Goal: Task Accomplishment & Management: Complete application form

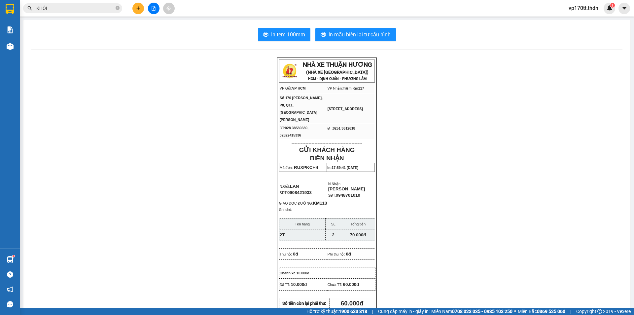
click at [134, 8] on div at bounding box center [154, 9] width 50 height 12
click at [143, 10] on button at bounding box center [138, 9] width 12 height 12
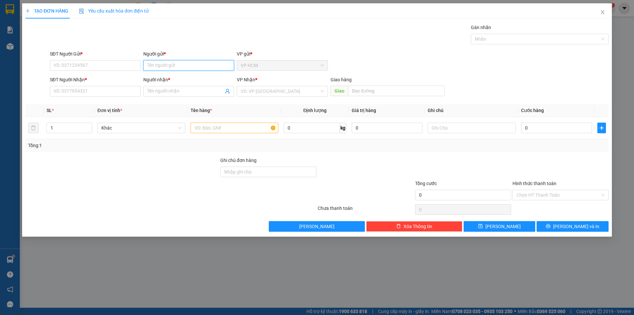
click at [155, 62] on input "Người gửi *" at bounding box center [188, 65] width 91 height 11
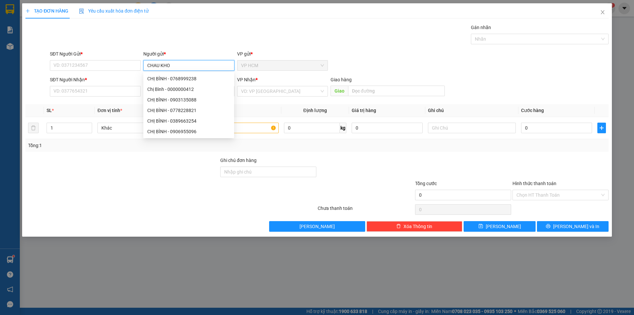
type input "CHAU KHOA"
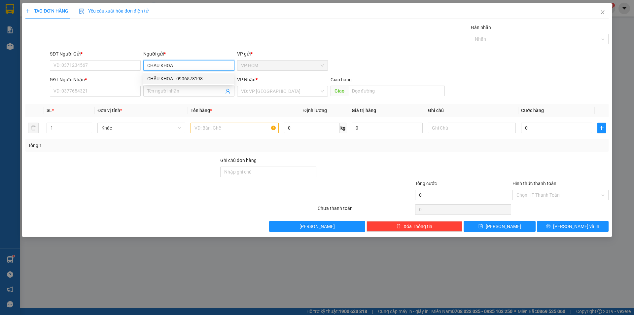
click at [198, 81] on div "CHÂU KHOA - 0906578198" at bounding box center [188, 78] width 83 height 7
type input "0906578198"
type input "CHÂU KHOA"
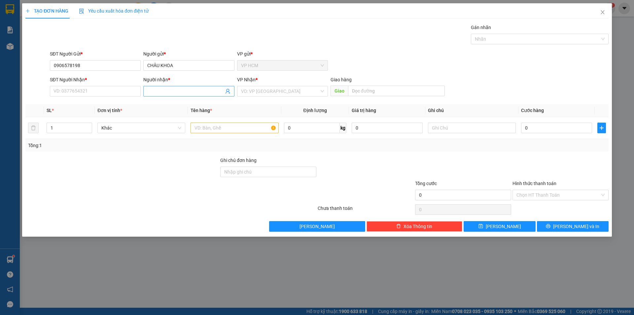
click at [229, 88] on span at bounding box center [227, 91] width 5 height 7
click at [230, 93] on icon "user-add" at bounding box center [227, 91] width 5 height 5
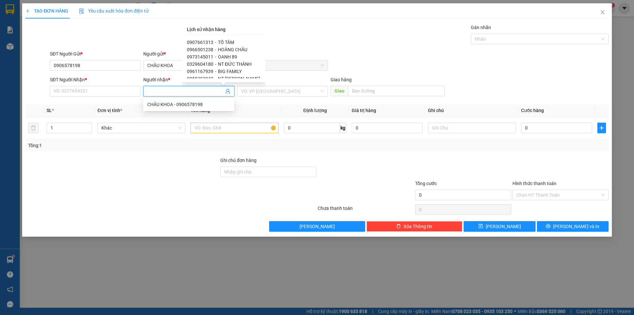
click at [231, 71] on span "BIG FAMILY" at bounding box center [230, 71] width 24 height 5
type input "0961167939"
type input "BIG FAMILY"
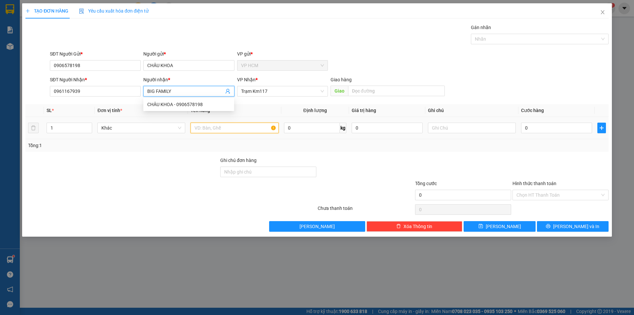
click at [233, 132] on input "text" at bounding box center [235, 128] width 88 height 11
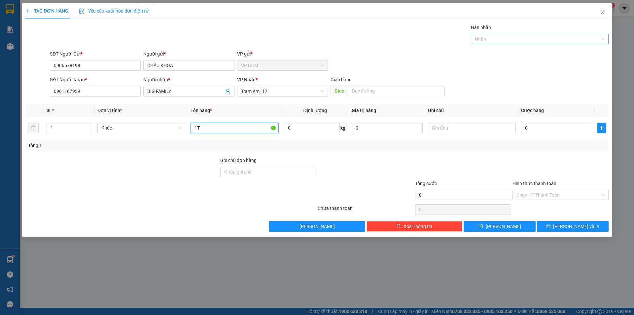
click at [496, 40] on div at bounding box center [537, 39] width 128 height 8
type input "1T"
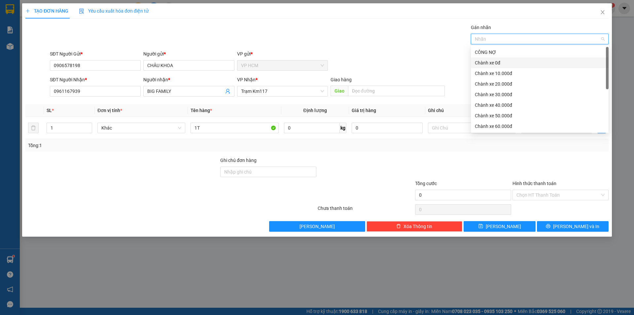
click at [494, 63] on div "Chành xe 0đ" at bounding box center [540, 62] width 130 height 7
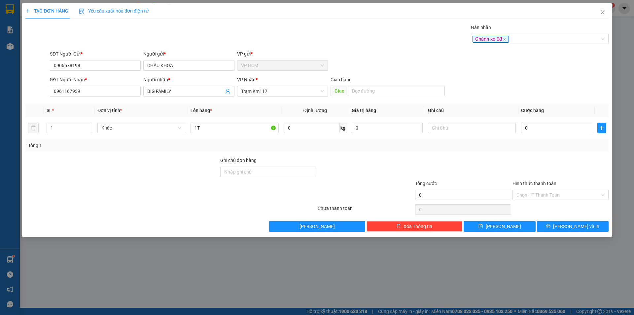
click at [403, 44] on div "Gán nhãn Chành xe 0đ" at bounding box center [330, 35] width 562 height 23
click at [546, 123] on input "0" at bounding box center [556, 128] width 71 height 11
click at [548, 126] on input "0" at bounding box center [556, 128] width 71 height 11
type input "04"
type input "4"
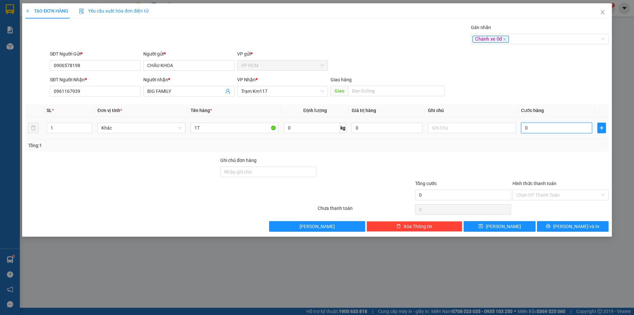
type input "4"
type input "040"
type input "40"
type input "40.000"
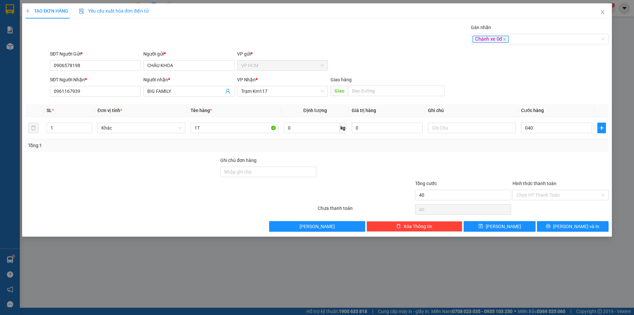
type input "40.000"
click at [527, 171] on div at bounding box center [560, 168] width 97 height 23
click at [517, 197] on input "Hình thức thanh toán" at bounding box center [559, 195] width 84 height 10
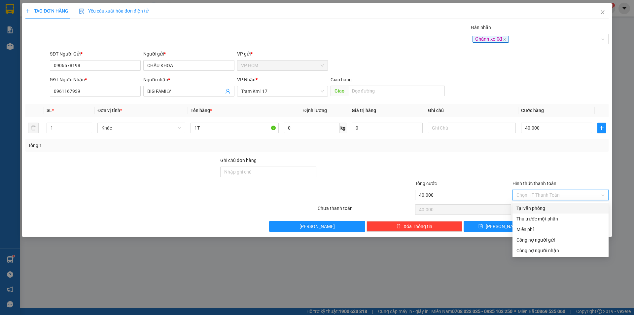
click at [526, 210] on div "Tại văn phòng" at bounding box center [561, 207] width 88 height 7
type input "0"
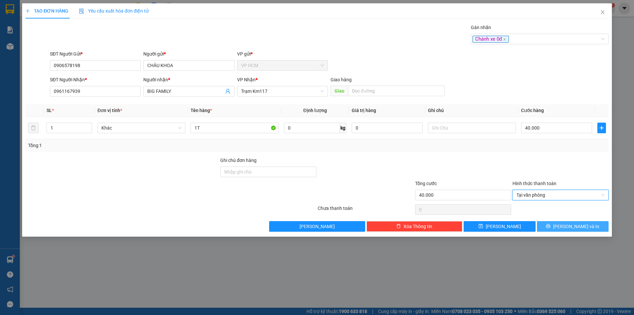
click at [557, 227] on button "[PERSON_NAME] và In" at bounding box center [573, 226] width 72 height 11
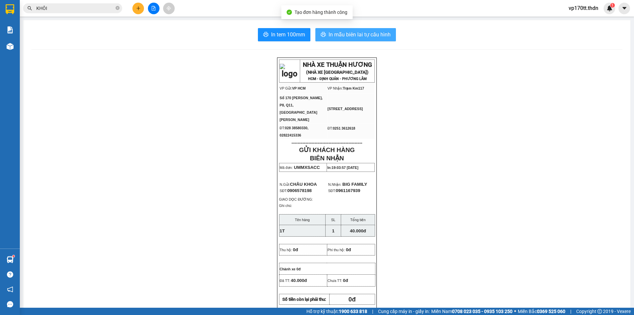
click at [374, 33] on span "In mẫu biên lai tự cấu hình" at bounding box center [360, 34] width 62 height 8
